Goal: Information Seeking & Learning: Learn about a topic

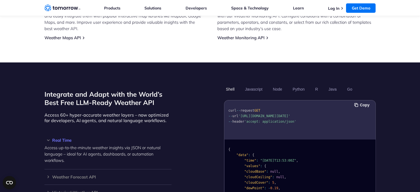
scroll to position [469, 0]
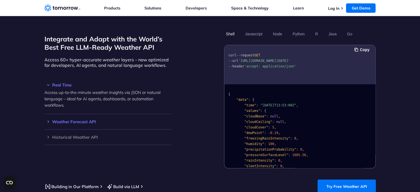
click at [48, 119] on h3 "Weather Forecast API" at bounding box center [107, 121] width 127 height 4
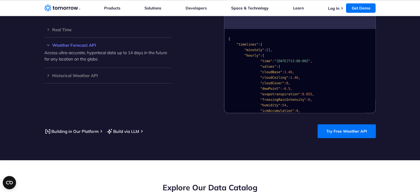
scroll to position [441, 0]
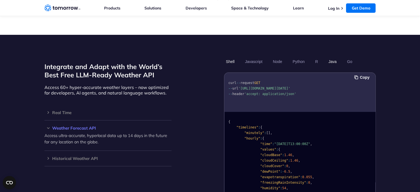
click at [331, 57] on button "Java" at bounding box center [332, 61] width 12 height 9
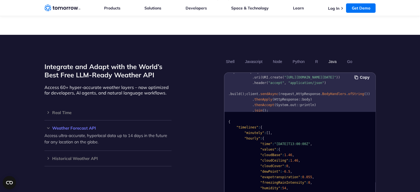
scroll to position [28, 0]
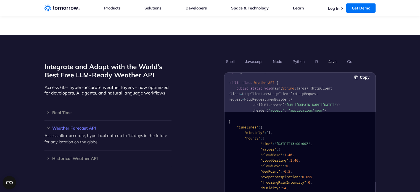
click at [355, 57] on ul "Shell Javascript Node Python R Java Go" at bounding box center [300, 61] width 152 height 9
click at [349, 57] on button "Go" at bounding box center [349, 61] width 9 height 9
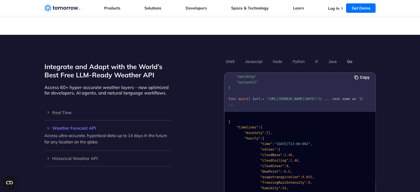
scroll to position [39, 0]
click at [227, 57] on button "Shell" at bounding box center [230, 61] width 12 height 9
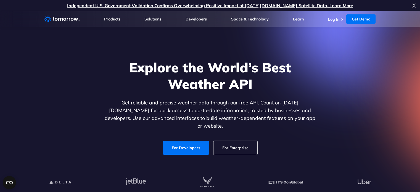
scroll to position [28, 0]
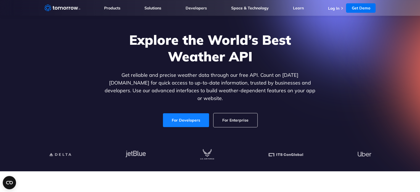
click at [186, 114] on link "For Developers" at bounding box center [186, 120] width 46 height 14
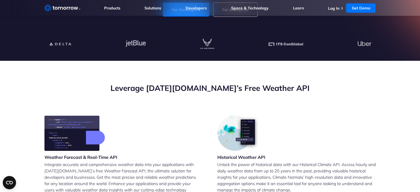
scroll to position [166, 0]
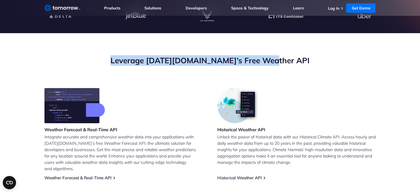
drag, startPoint x: 134, startPoint y: 61, endPoint x: 291, endPoint y: 60, distance: 157.6
click at [291, 60] on h2 "Leverage [DATE][DOMAIN_NAME]’s Free Weather API" at bounding box center [209, 60] width 331 height 10
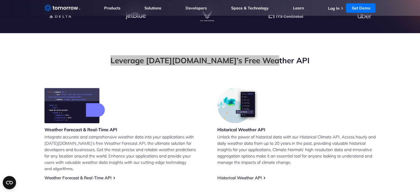
scroll to position [110, 0]
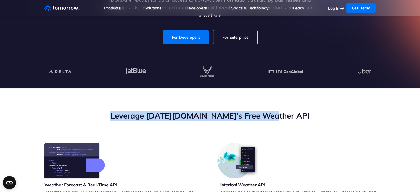
click at [331, 8] on link "Log In" at bounding box center [333, 8] width 11 height 5
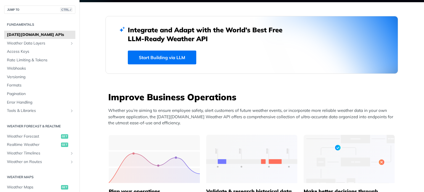
scroll to position [166, 0]
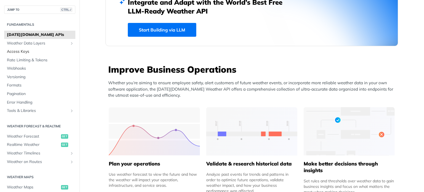
click at [26, 51] on span "Access Keys" at bounding box center [40, 52] width 67 height 6
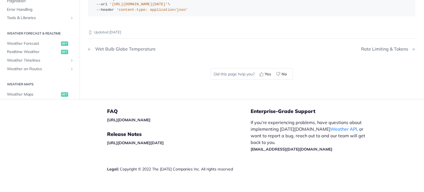
scroll to position [99, 0]
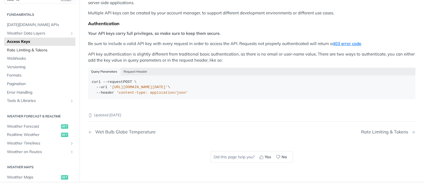
click at [22, 47] on span "Rate Limiting & Tokens" at bounding box center [40, 50] width 67 height 6
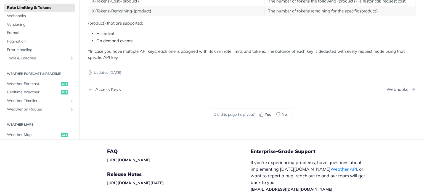
scroll to position [110, 0]
